Goal: Information Seeking & Learning: Learn about a topic

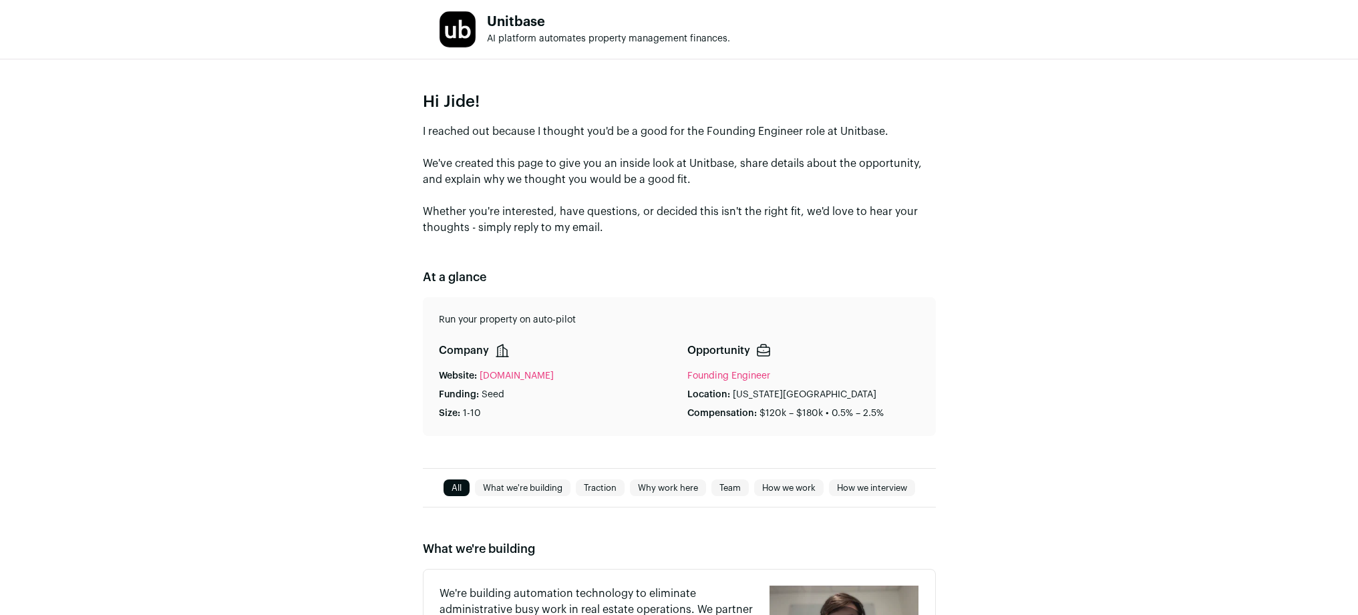
type media-captions-menu "sb:en:English%20CC"
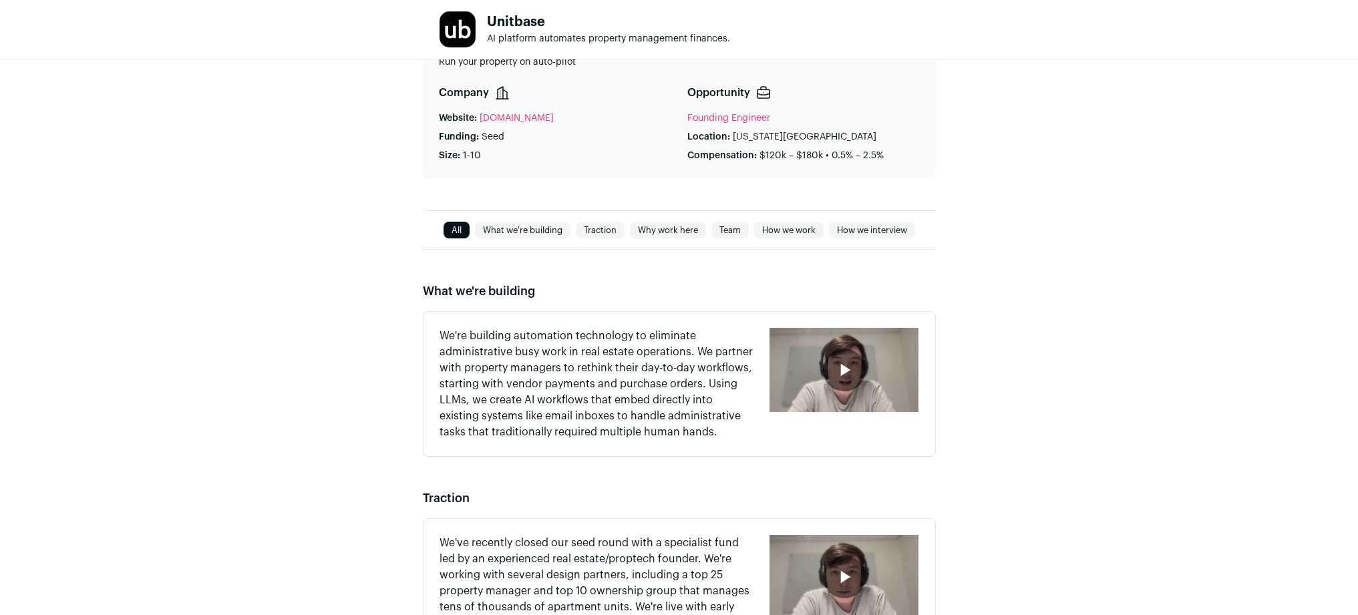
click at [861, 369] on div "button" at bounding box center [844, 370] width 43 height 43
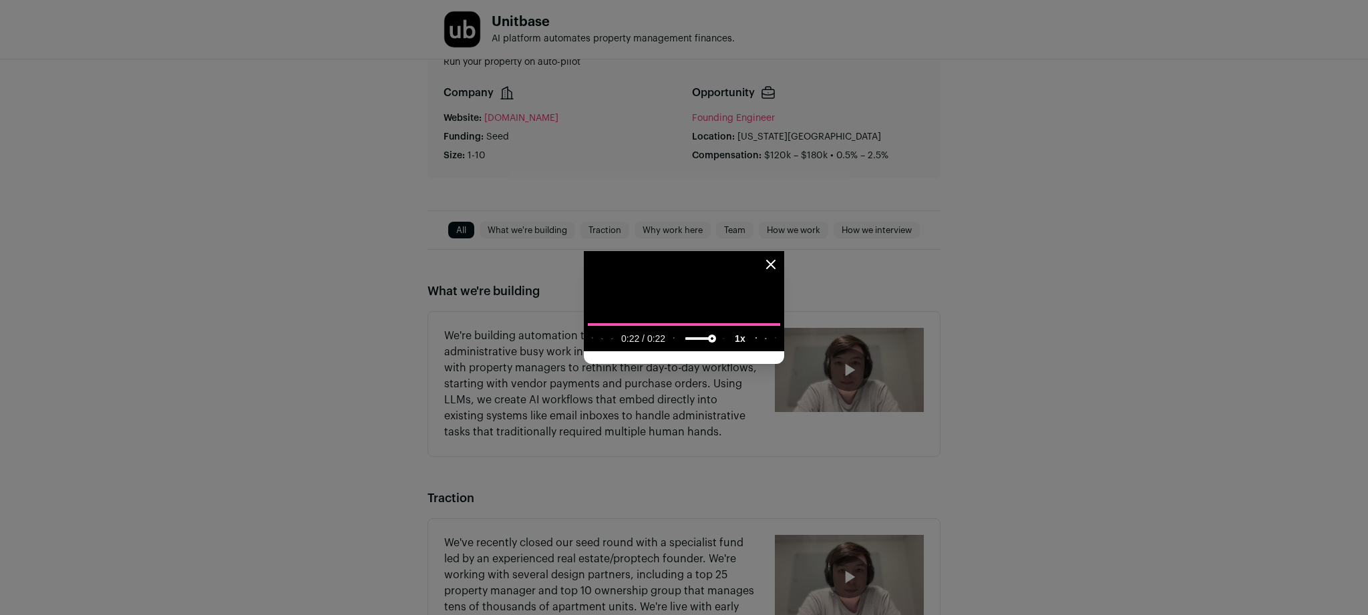
click at [779, 256] on icon "Close modal" at bounding box center [771, 264] width 16 height 16
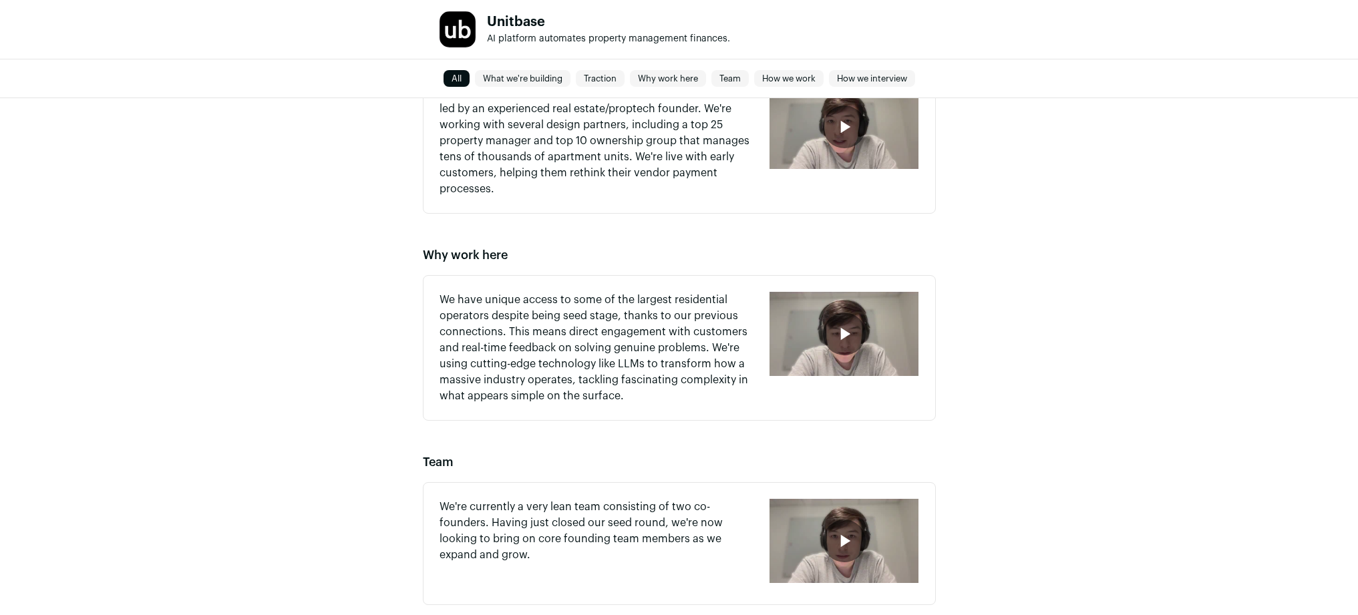
scroll to position [419, 0]
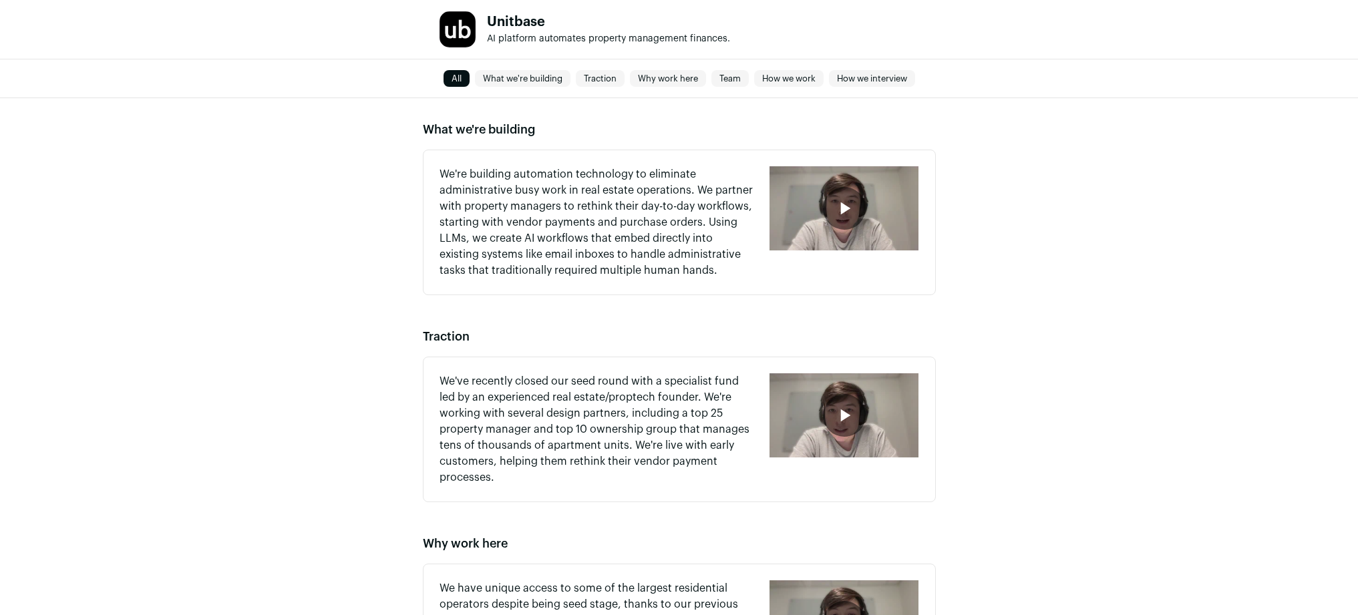
click at [847, 406] on icon "button" at bounding box center [843, 415] width 21 height 21
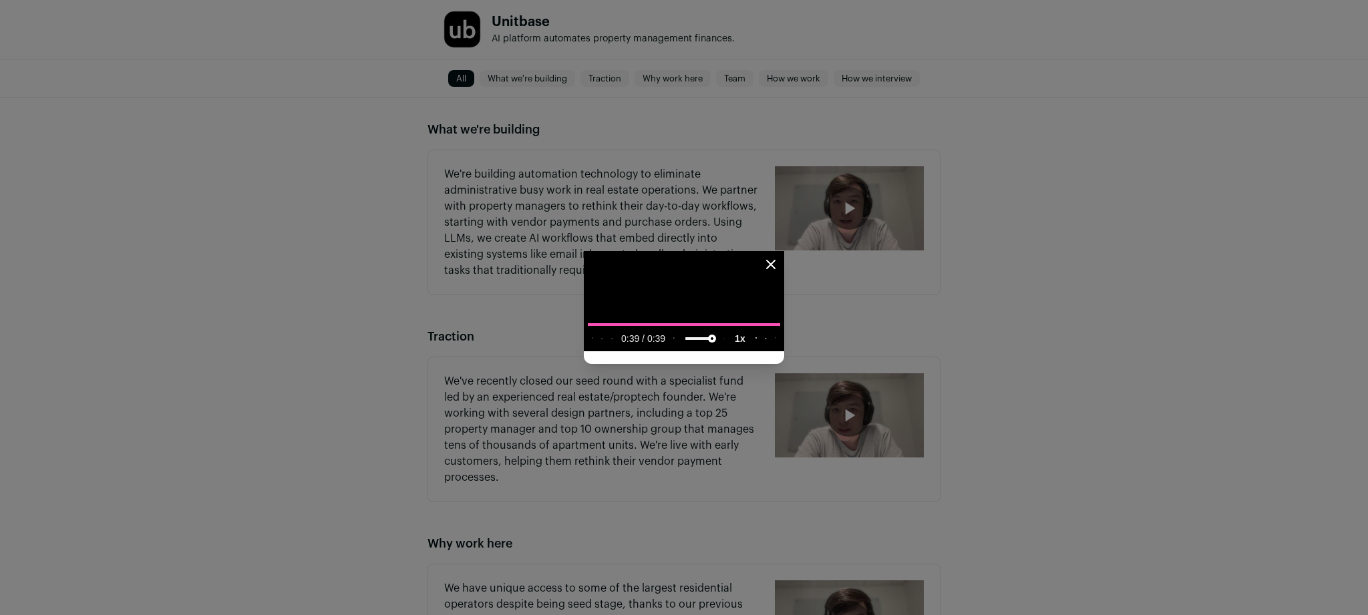
click at [775, 260] on icon "Close modal" at bounding box center [771, 264] width 8 height 8
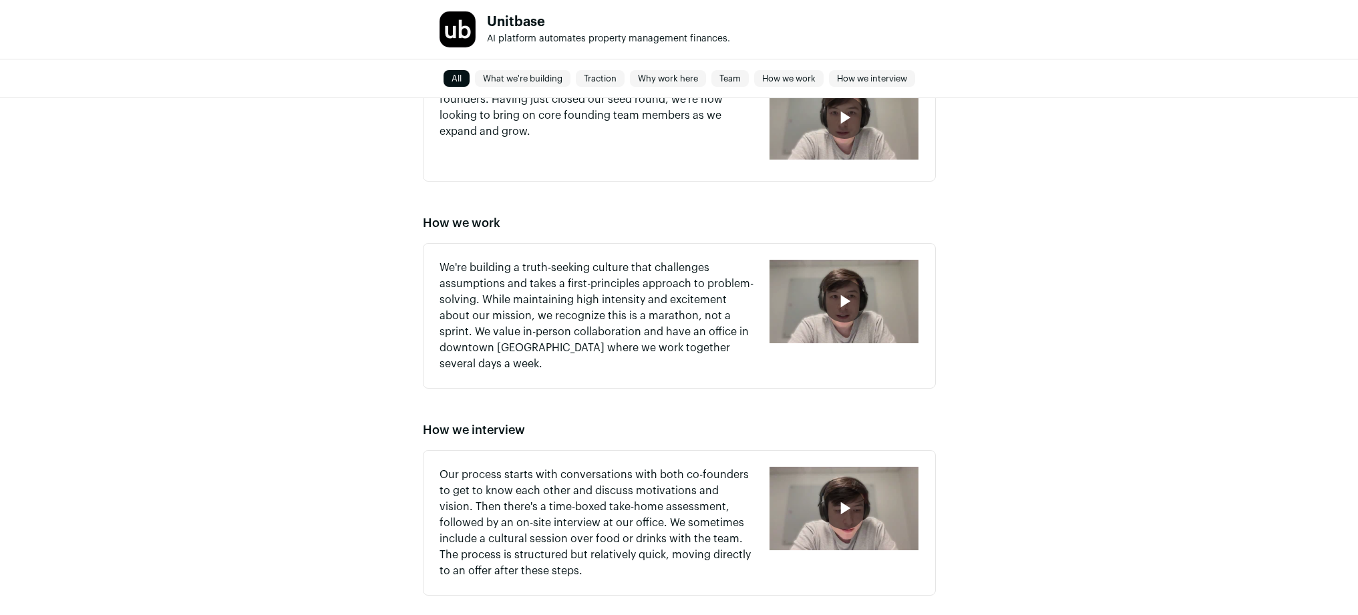
scroll to position [859, 0]
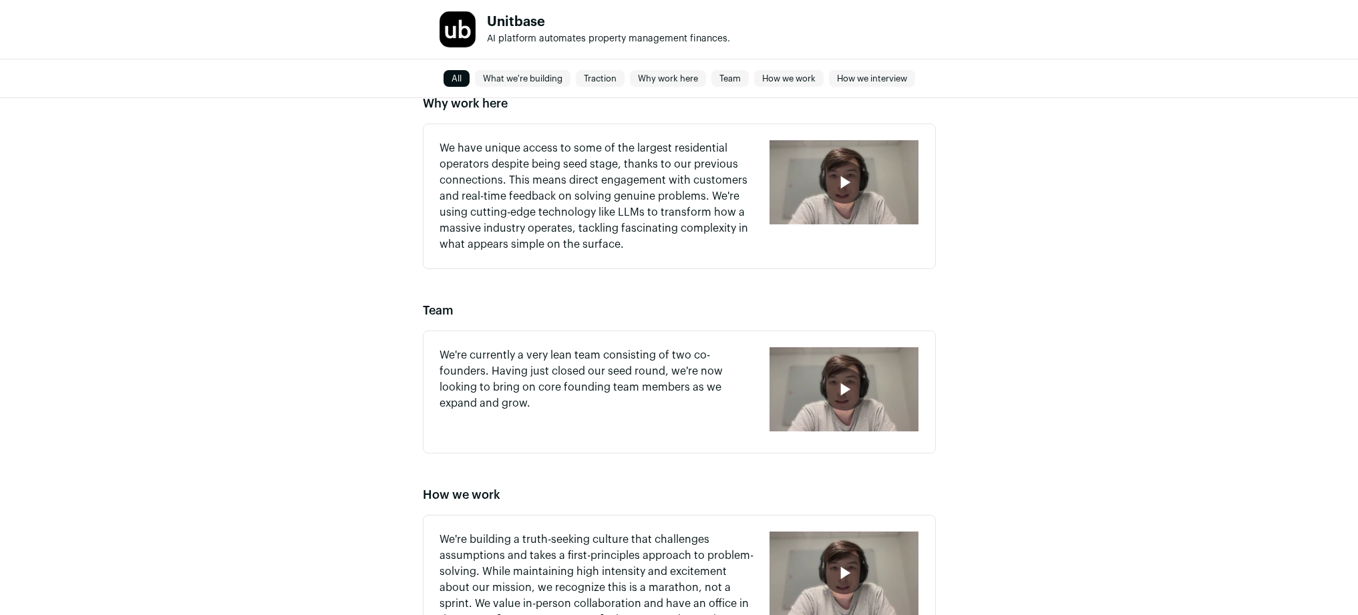
click at [834, 395] on icon "button" at bounding box center [843, 389] width 21 height 21
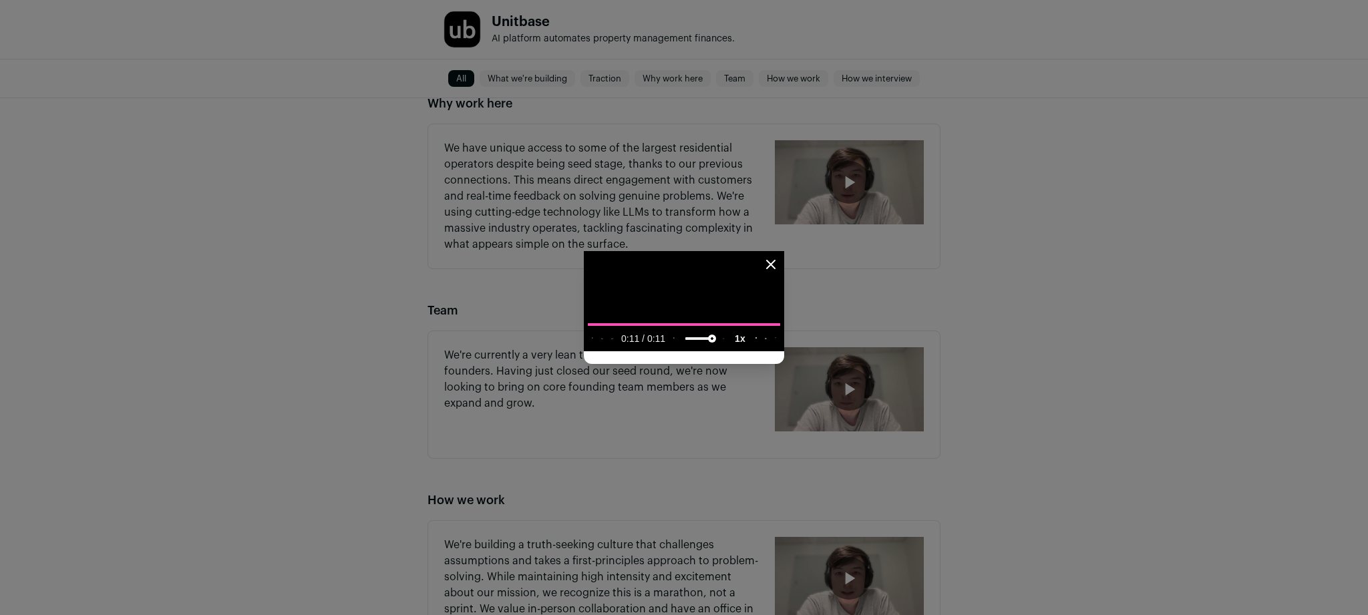
click at [779, 256] on icon "Close modal" at bounding box center [771, 264] width 16 height 16
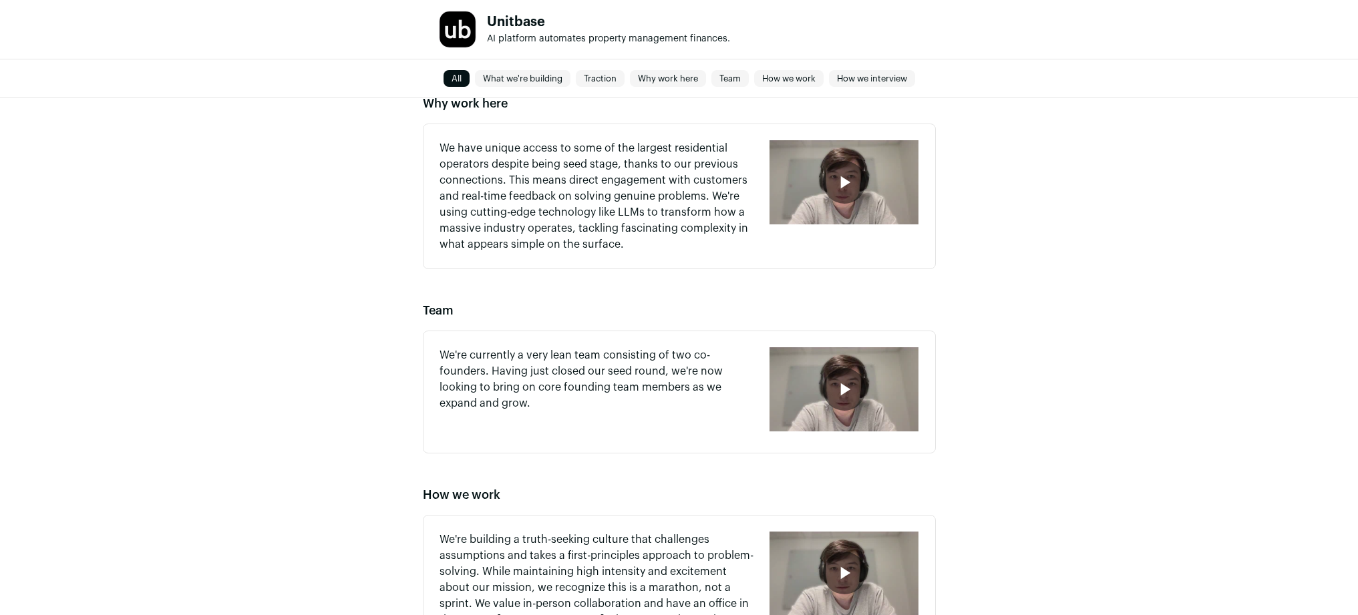
scroll to position [1117, 0]
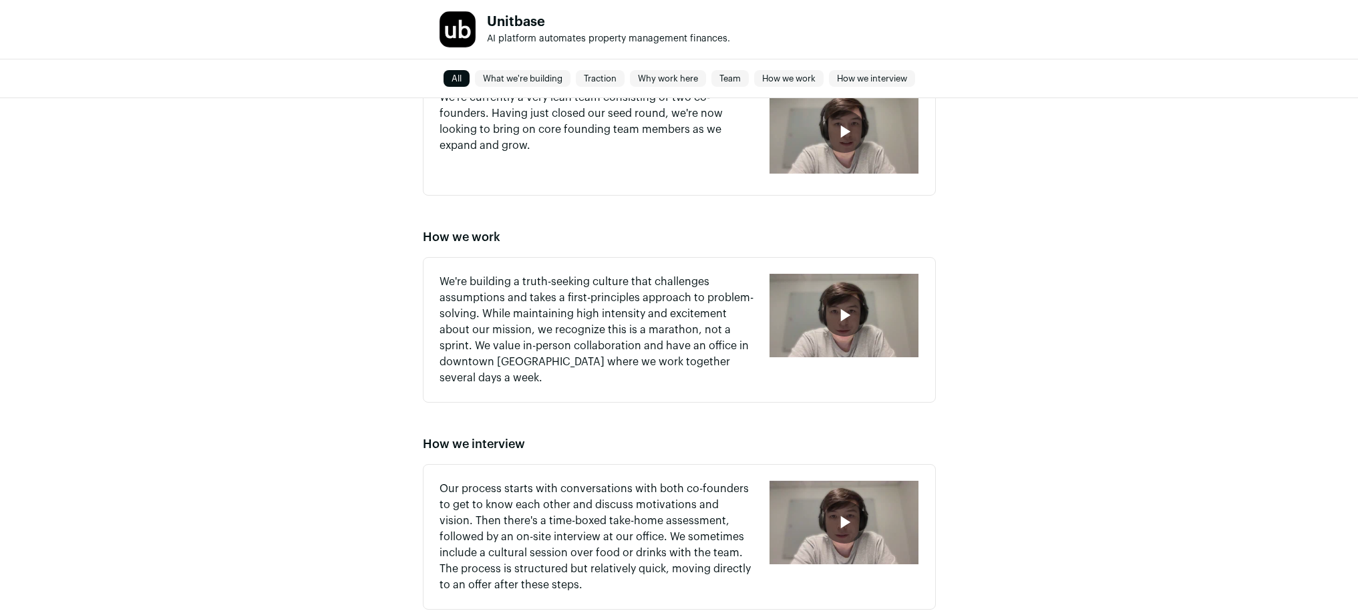
click at [837, 318] on icon "button" at bounding box center [843, 315] width 21 height 21
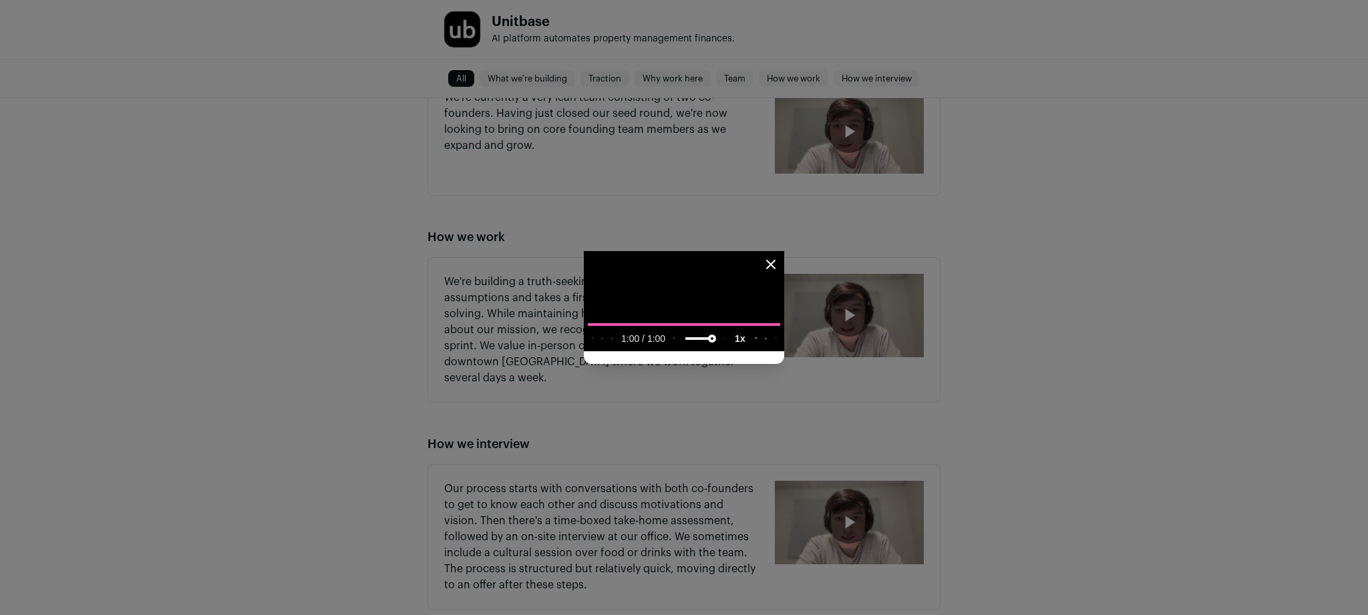
click at [779, 256] on icon "Close modal" at bounding box center [771, 264] width 16 height 16
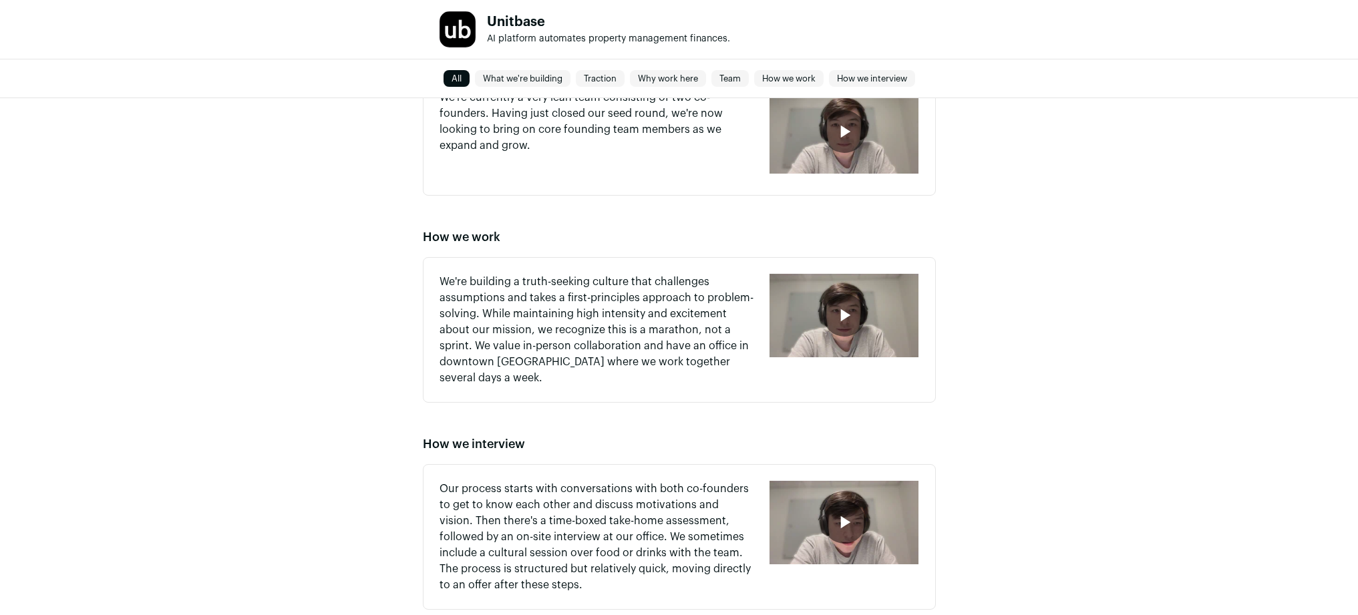
scroll to position [1207, 0]
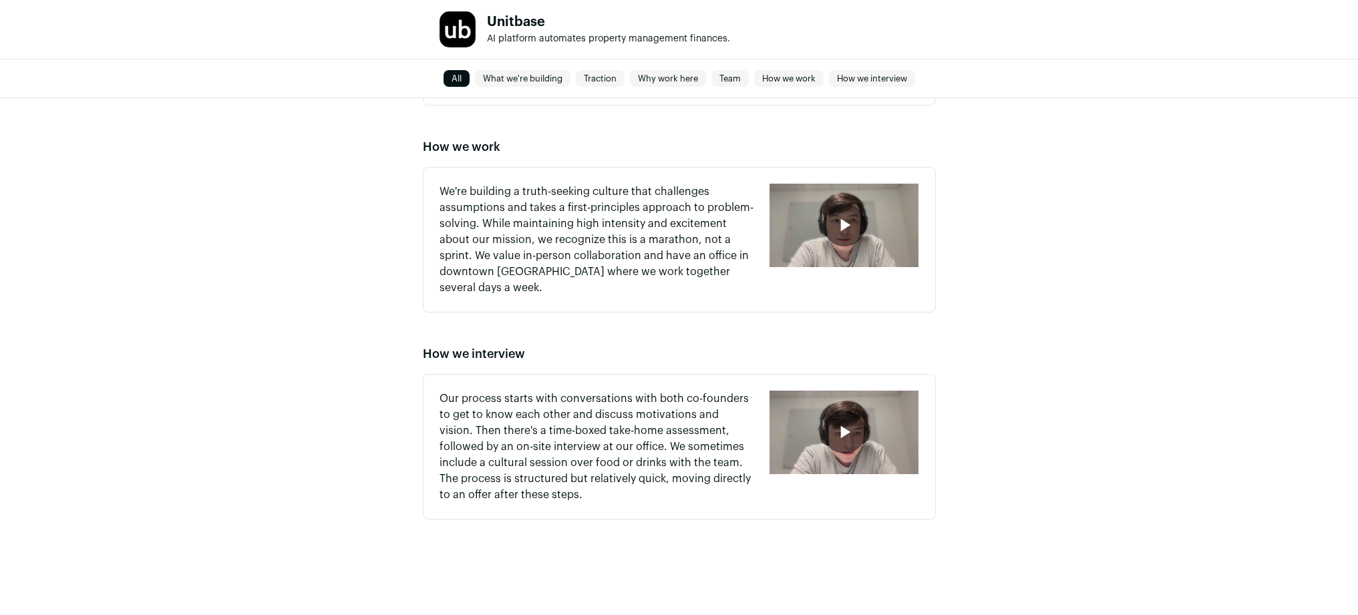
click at [837, 431] on icon "button" at bounding box center [843, 431] width 21 height 21
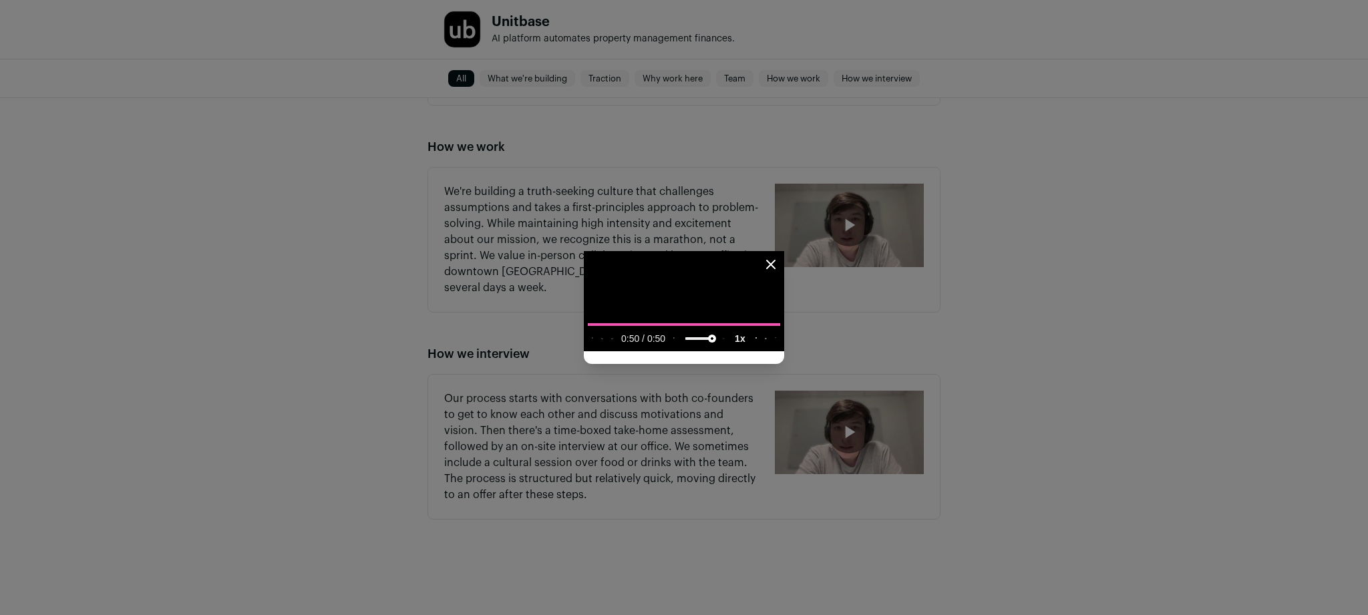
click at [779, 256] on icon "Close modal" at bounding box center [771, 264] width 16 height 16
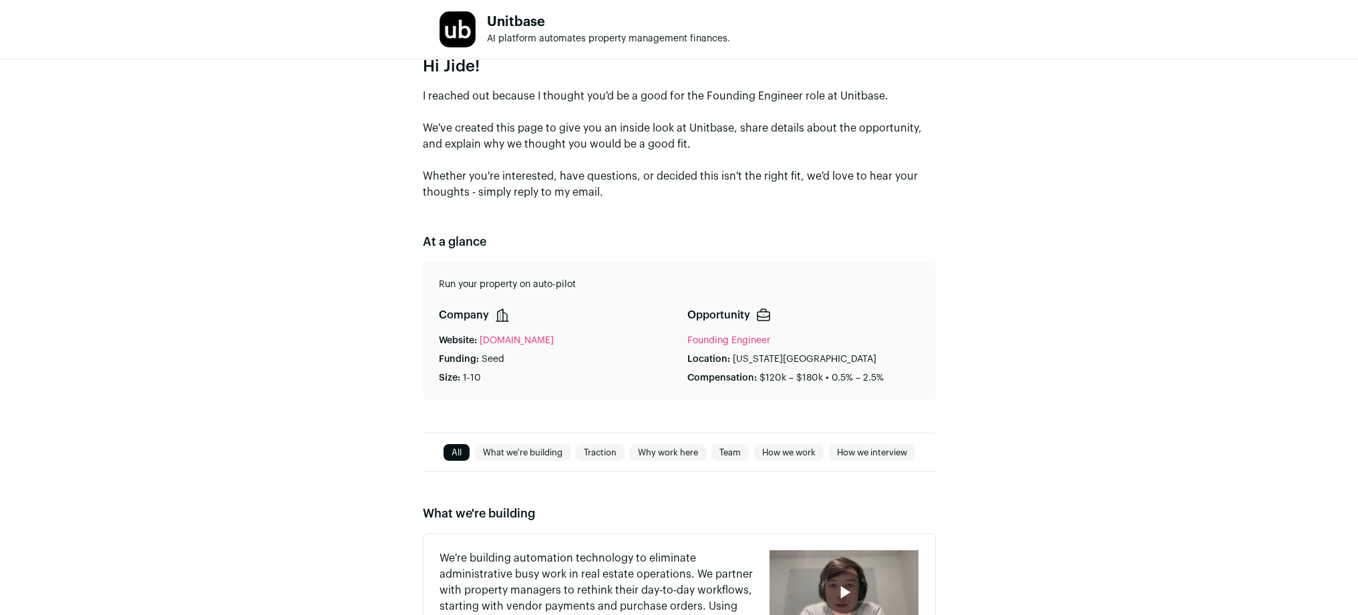
scroll to position [0, 0]
